Goal: Browse casually: Explore the website without a specific task or goal

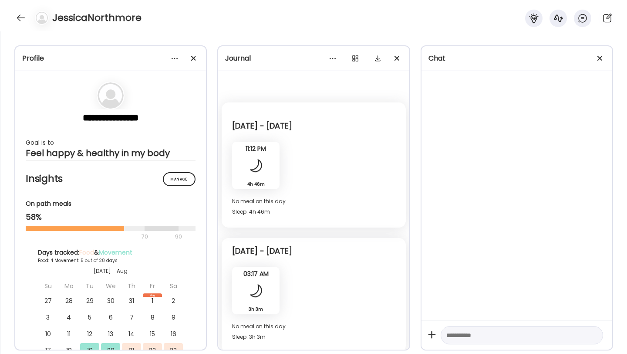
scroll to position [776, 0]
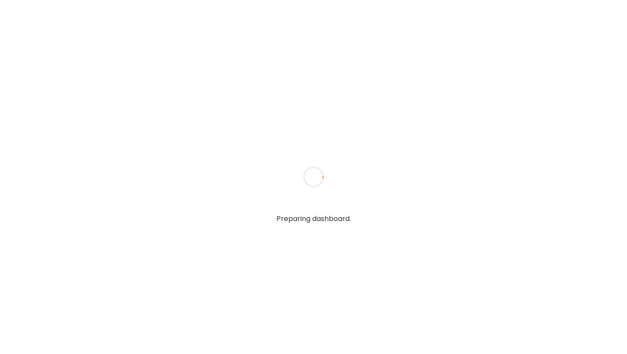
type input "**********"
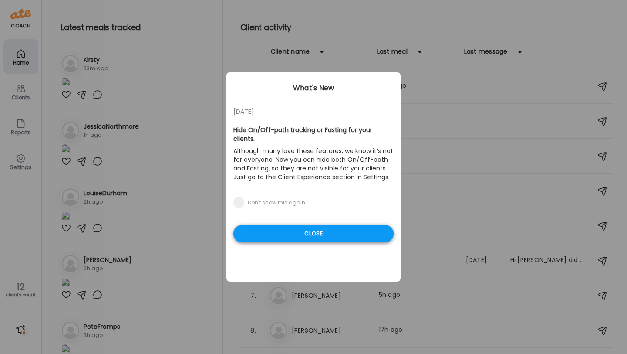
click at [279, 227] on div "Close" at bounding box center [313, 233] width 160 height 17
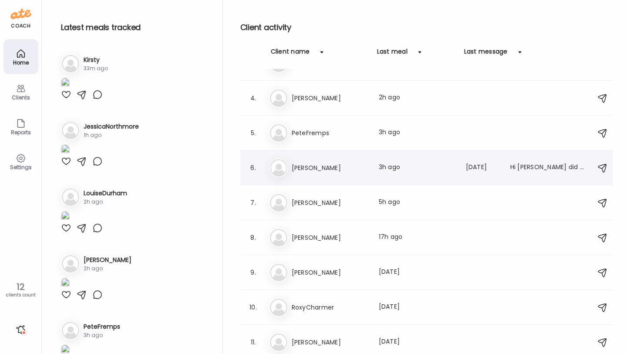
scroll to position [114, 0]
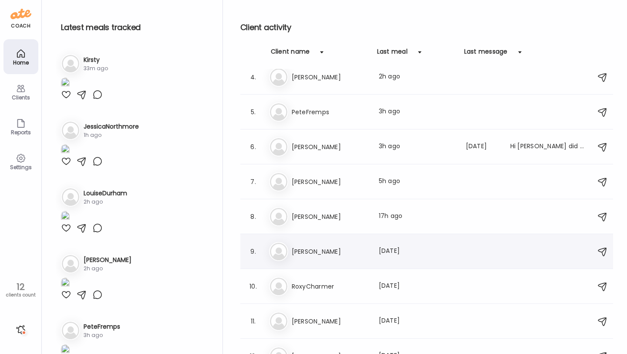
click at [324, 245] on div "Ka [PERSON_NAME] Last meal: [DATE]" at bounding box center [428, 251] width 318 height 19
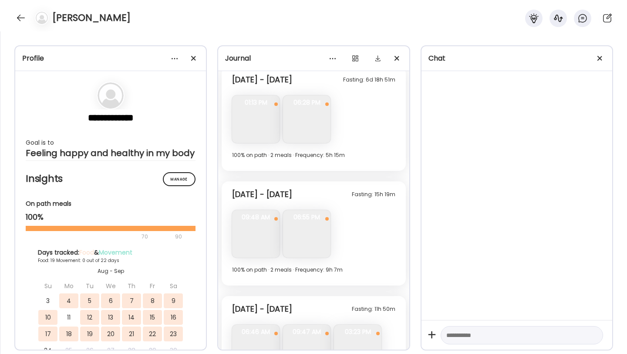
scroll to position [3103, 0]
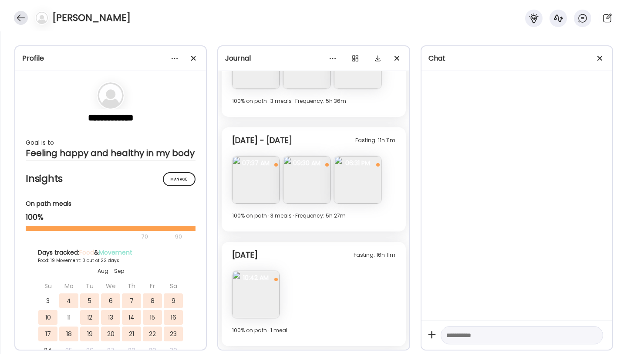
click at [19, 19] on div at bounding box center [21, 18] width 14 height 14
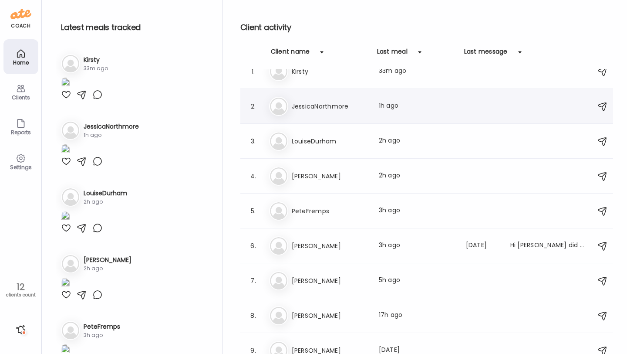
scroll to position [0, 0]
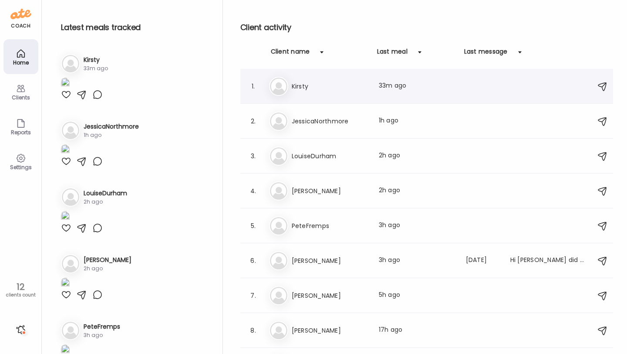
click at [327, 91] on h3 "Kirsty" at bounding box center [330, 86] width 77 height 10
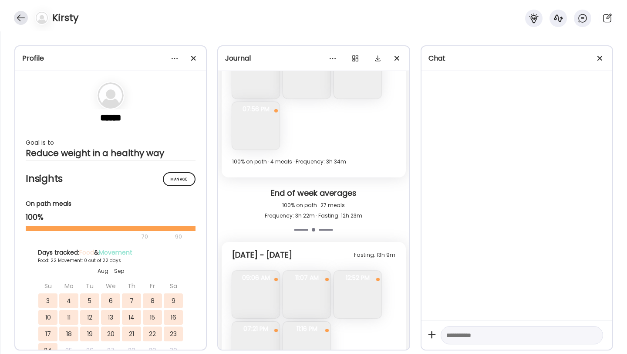
scroll to position [5360, 0]
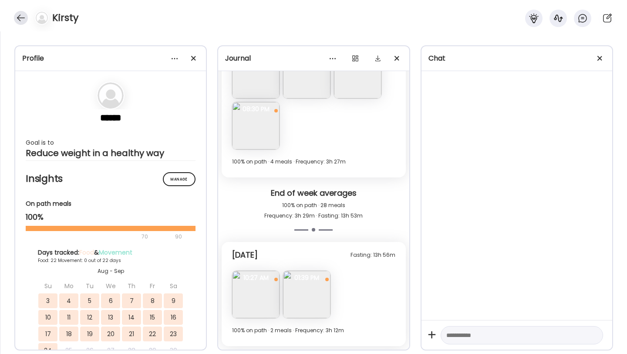
click at [17, 21] on div at bounding box center [21, 18] width 14 height 14
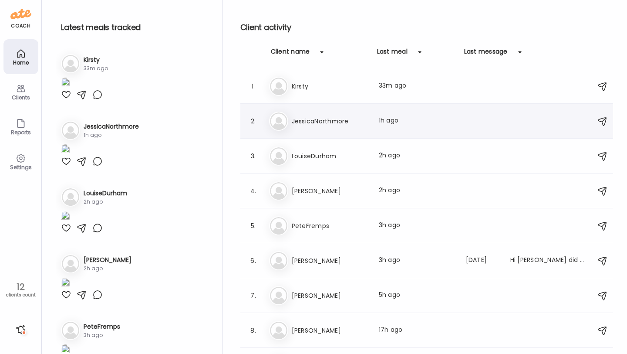
click at [316, 121] on h3 "JessicaNorthmore" at bounding box center [330, 121] width 77 height 10
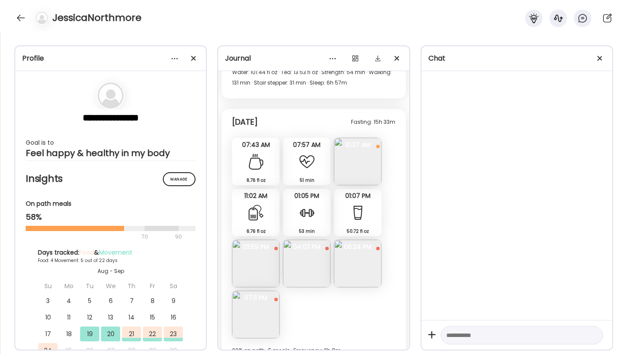
scroll to position [1351, 0]
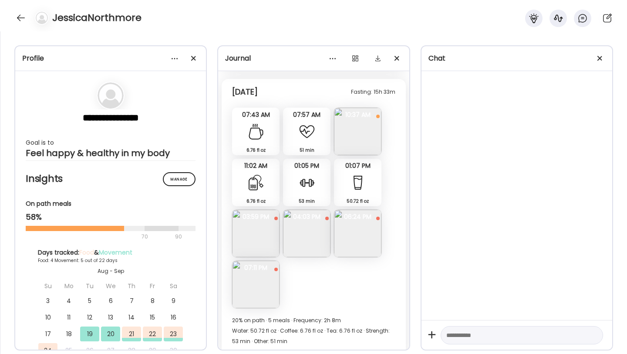
click at [316, 226] on img at bounding box center [306, 232] width 47 height 47
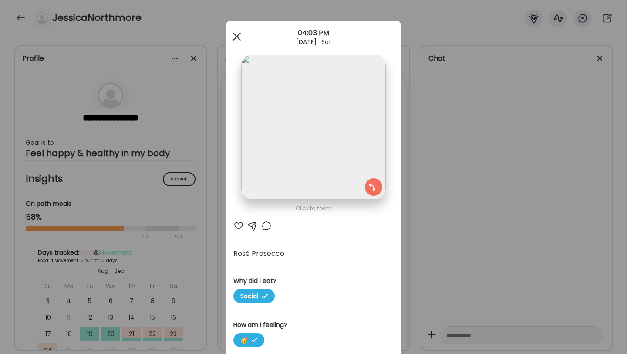
click at [236, 40] on div at bounding box center [236, 36] width 17 height 17
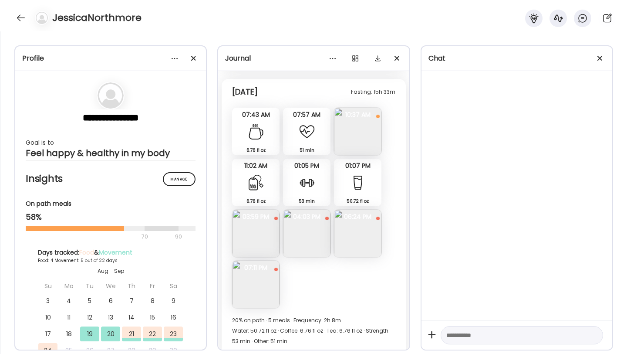
click at [347, 233] on img at bounding box center [357, 232] width 47 height 47
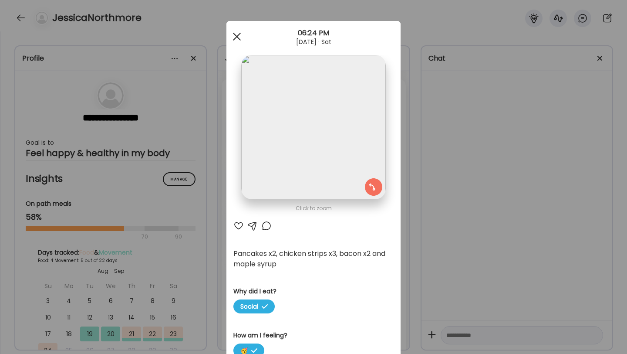
click at [236, 36] on span at bounding box center [237, 37] width 8 height 8
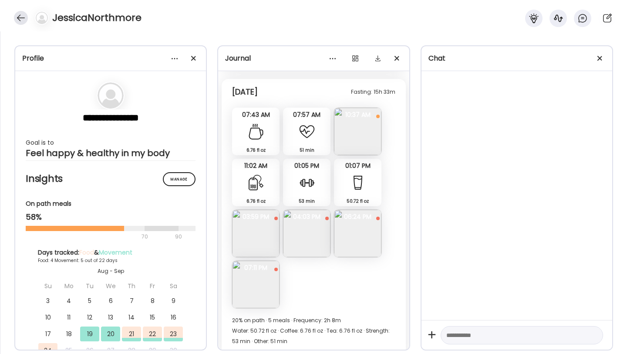
click at [22, 13] on div at bounding box center [21, 18] width 14 height 14
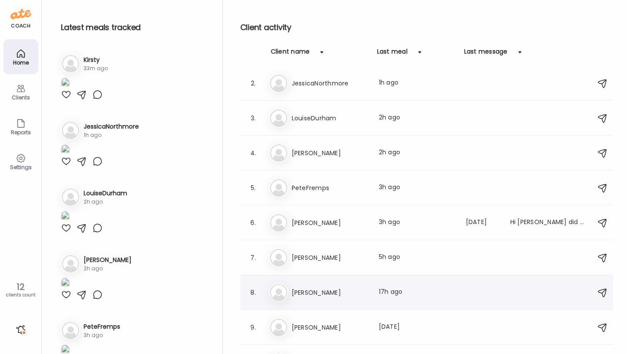
scroll to position [0, 0]
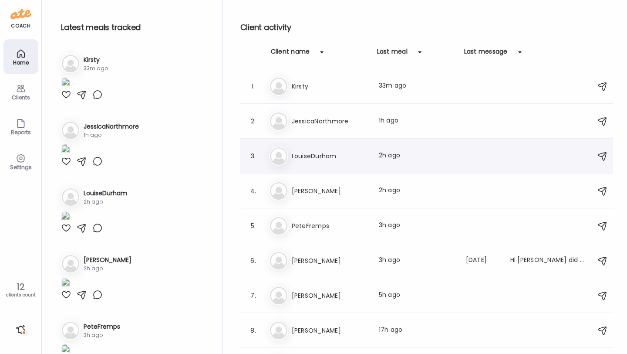
click at [326, 162] on div "Lo LouiseDurham Last meal: 2h ago" at bounding box center [428, 155] width 318 height 19
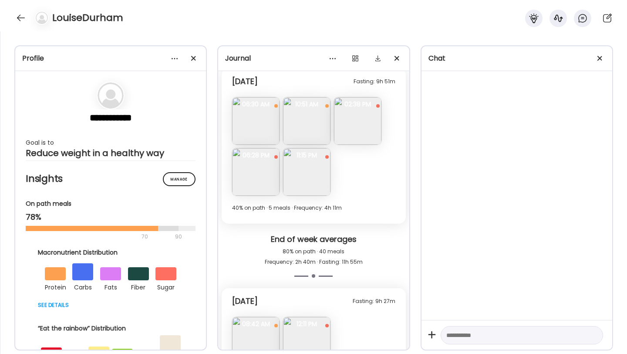
scroll to position [5161, 0]
click at [257, 171] on img at bounding box center [255, 172] width 47 height 47
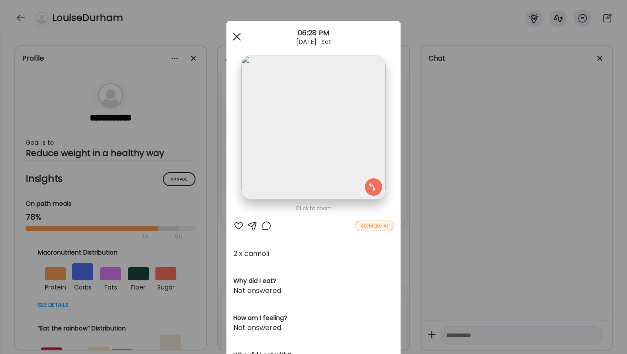
click at [236, 35] on div at bounding box center [236, 36] width 17 height 17
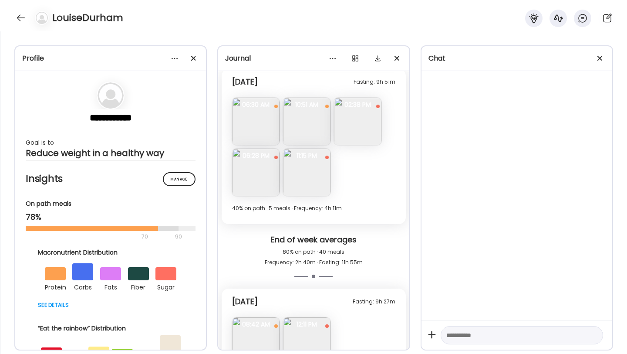
click at [318, 187] on img at bounding box center [306, 172] width 47 height 47
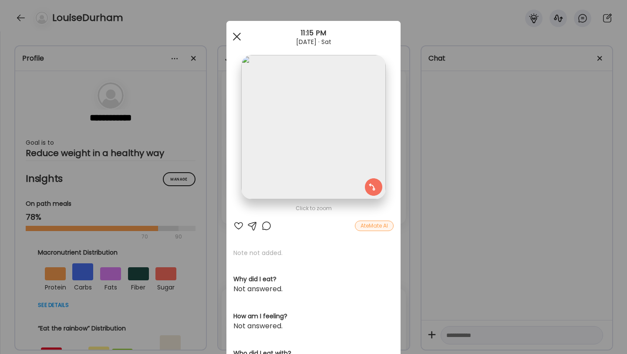
click at [235, 36] on div at bounding box center [236, 36] width 17 height 17
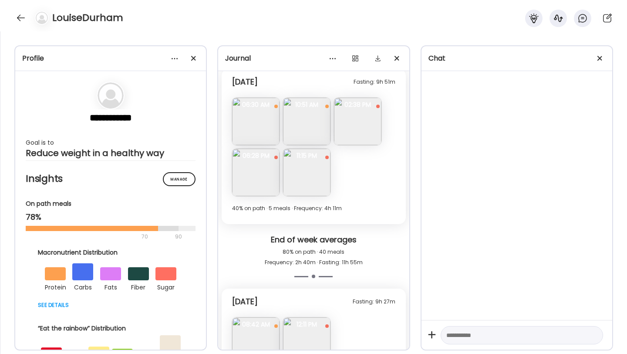
scroll to position [5208, 0]
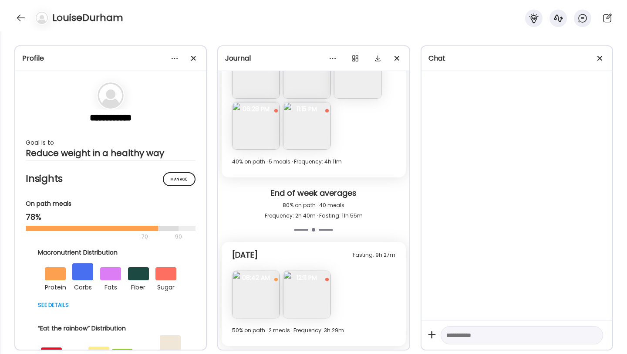
click at [300, 297] on img at bounding box center [306, 293] width 47 height 47
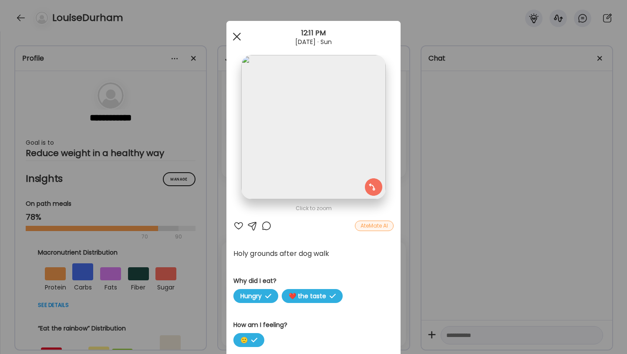
click at [241, 40] on div at bounding box center [236, 36] width 17 height 17
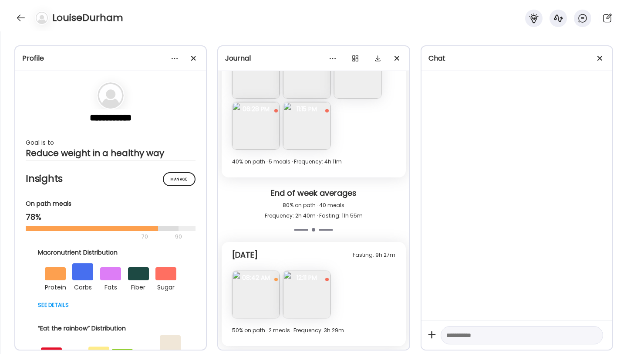
click at [260, 286] on img at bounding box center [255, 293] width 47 height 47
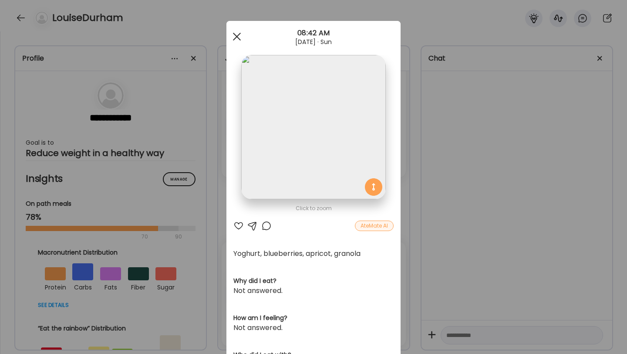
click at [236, 34] on div at bounding box center [236, 36] width 17 height 17
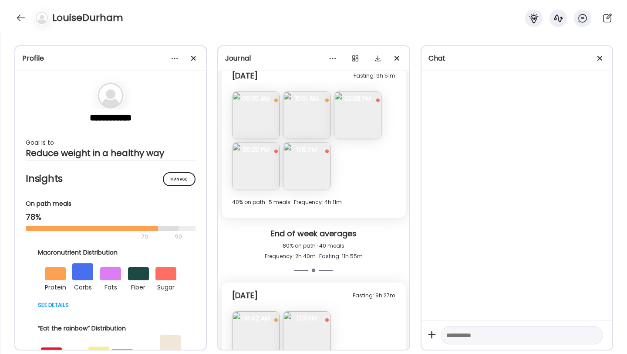
scroll to position [5121, 0]
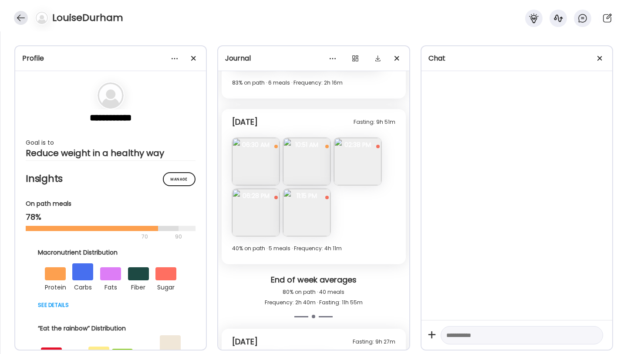
click at [24, 23] on div at bounding box center [21, 18] width 14 height 14
